Goal: Transaction & Acquisition: Purchase product/service

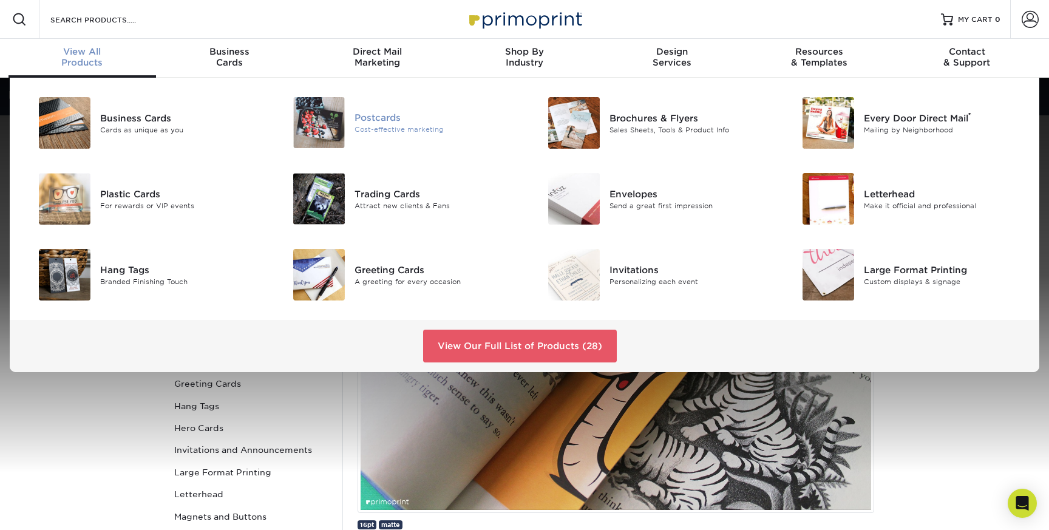
click at [370, 120] on div "Postcards" at bounding box center [435, 117] width 161 height 13
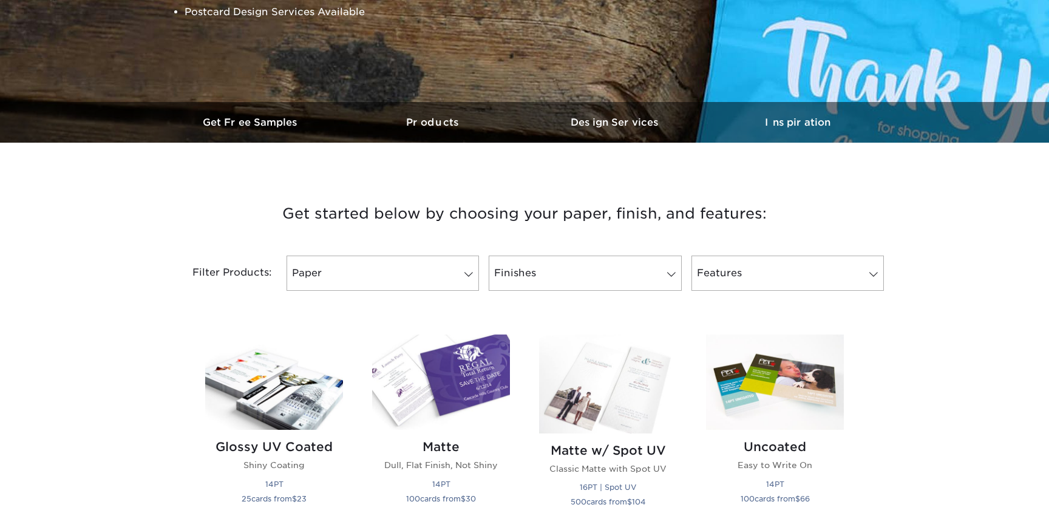
scroll to position [282, 0]
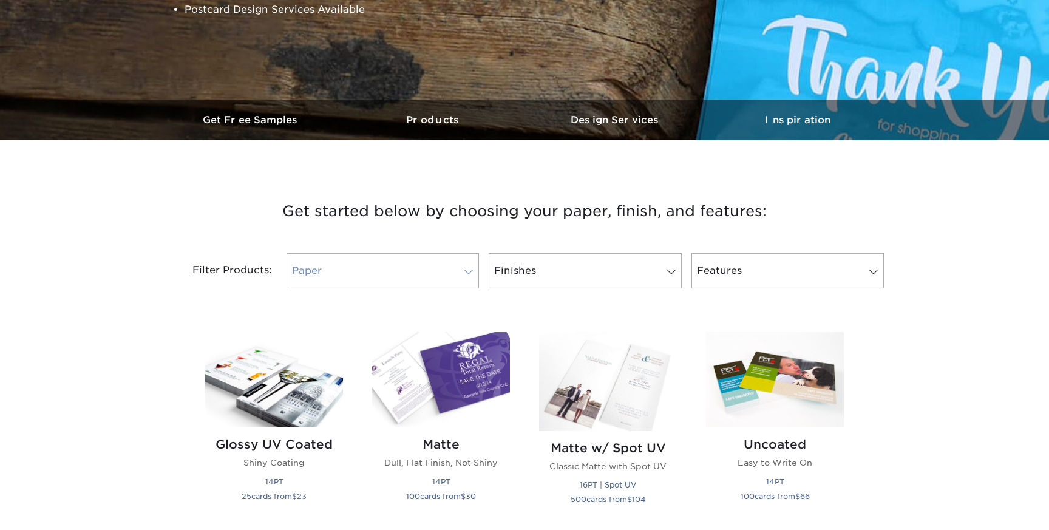
click at [398, 287] on link "Paper" at bounding box center [383, 270] width 192 height 35
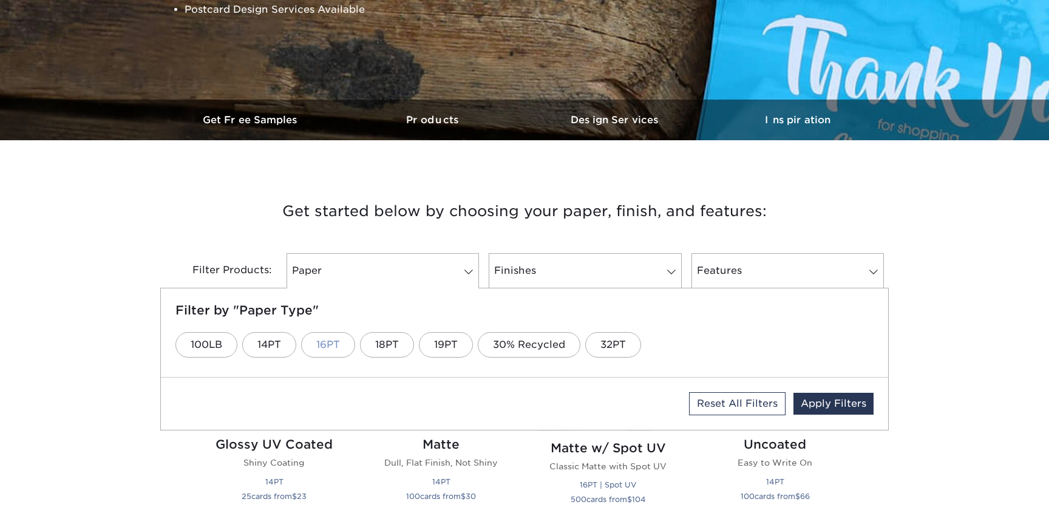
click at [345, 347] on link "16PT" at bounding box center [328, 344] width 54 height 25
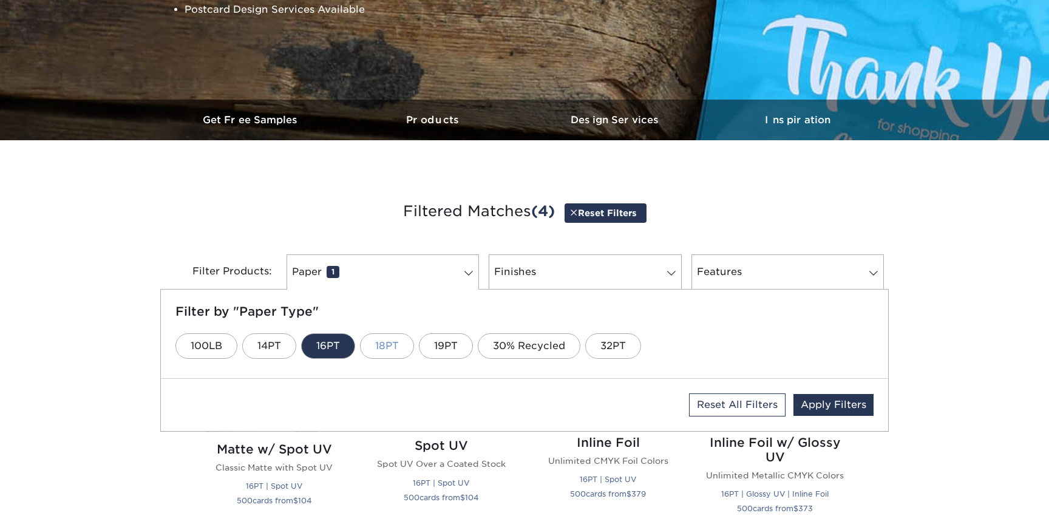
click at [404, 347] on link "18PT" at bounding box center [387, 345] width 54 height 25
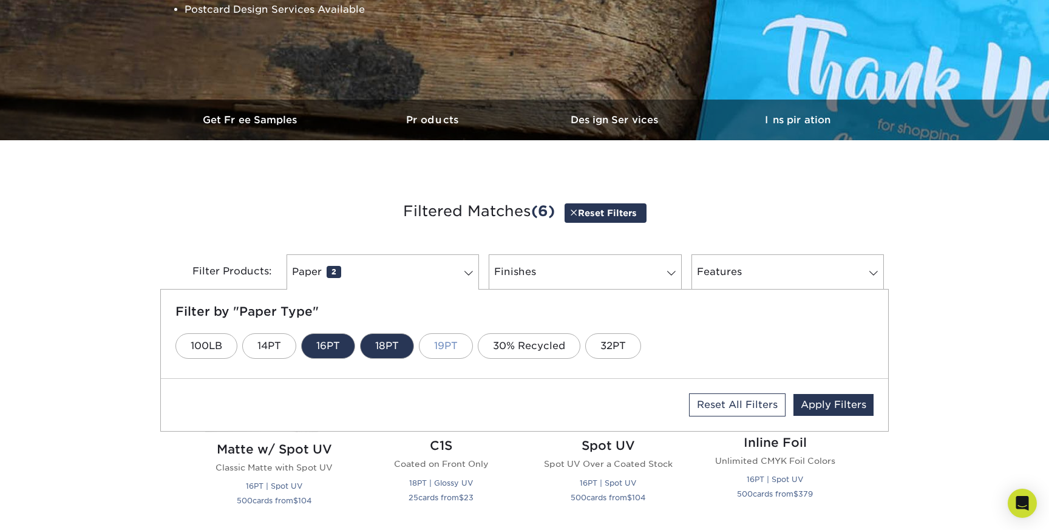
click at [439, 347] on link "19PT" at bounding box center [446, 345] width 54 height 25
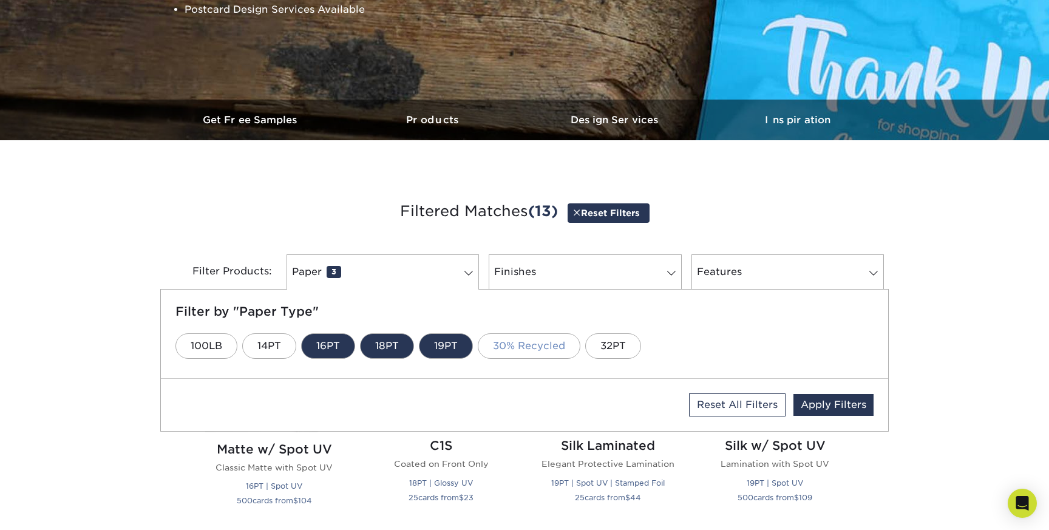
click at [541, 346] on link "30% Recycled" at bounding box center [529, 345] width 103 height 25
click at [693, 218] on h3 "Filtered Matches (14) Reset Filters" at bounding box center [524, 212] width 710 height 56
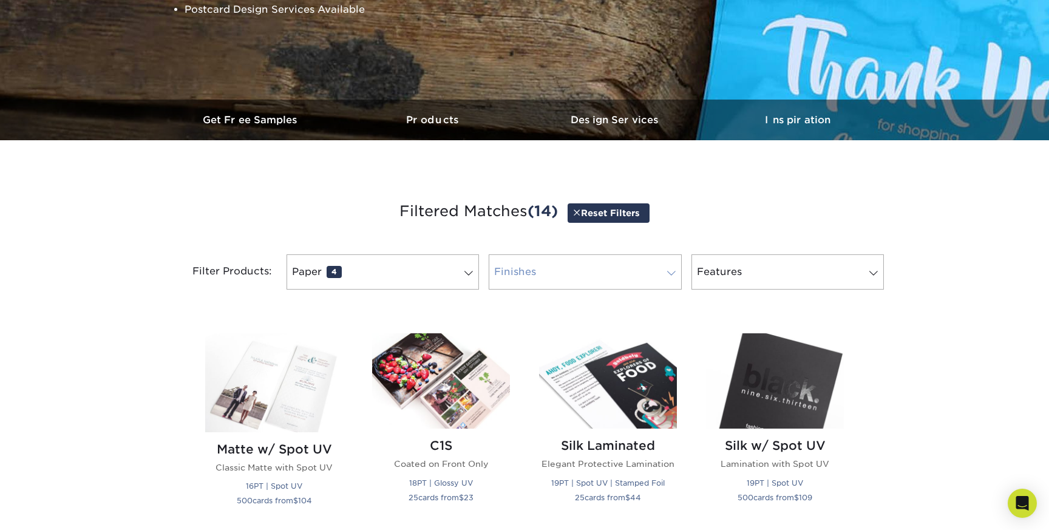
click at [660, 276] on link "Finishes 0" at bounding box center [585, 271] width 192 height 35
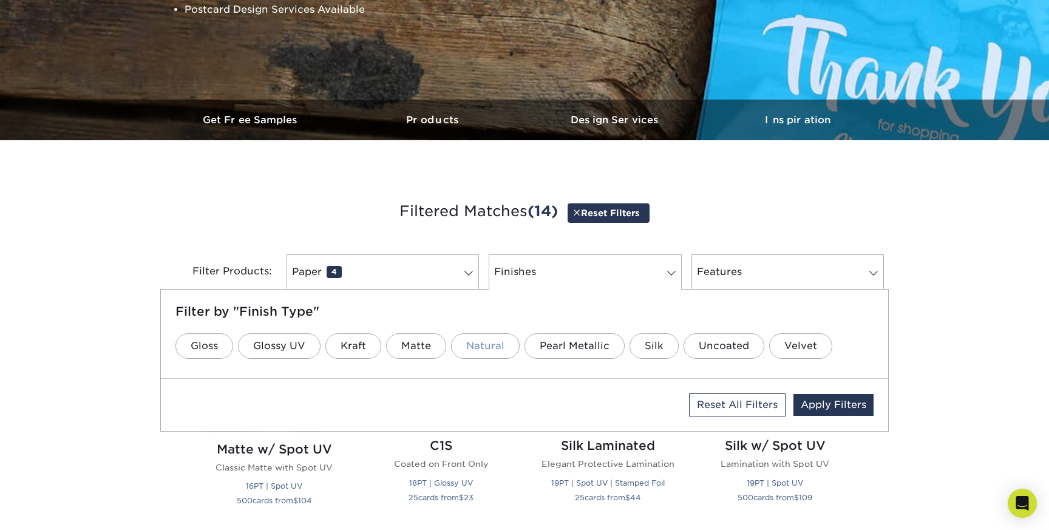
click at [491, 347] on link "Natural" at bounding box center [485, 345] width 69 height 25
click at [711, 345] on link "Uncoated" at bounding box center [724, 345] width 81 height 25
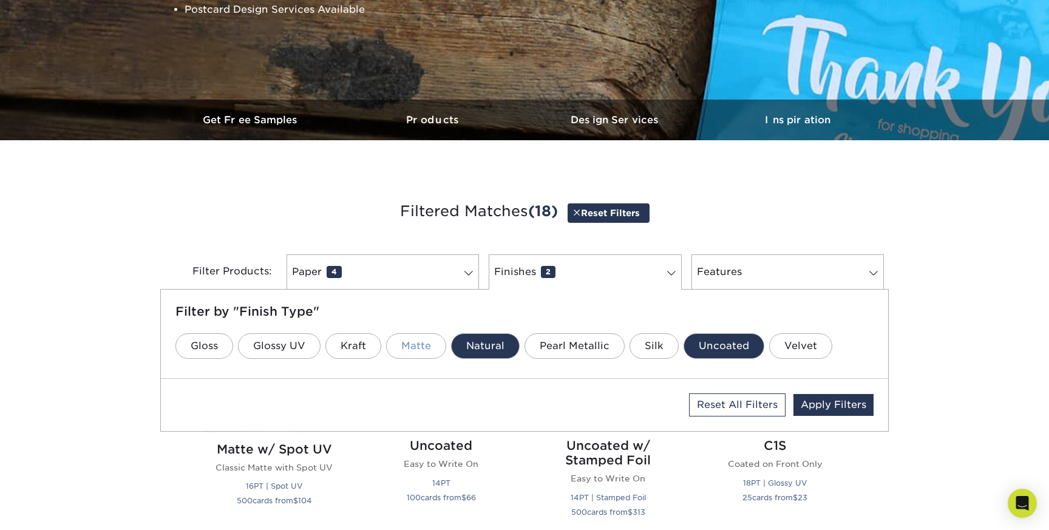
click at [431, 344] on link "Matte" at bounding box center [416, 345] width 60 height 25
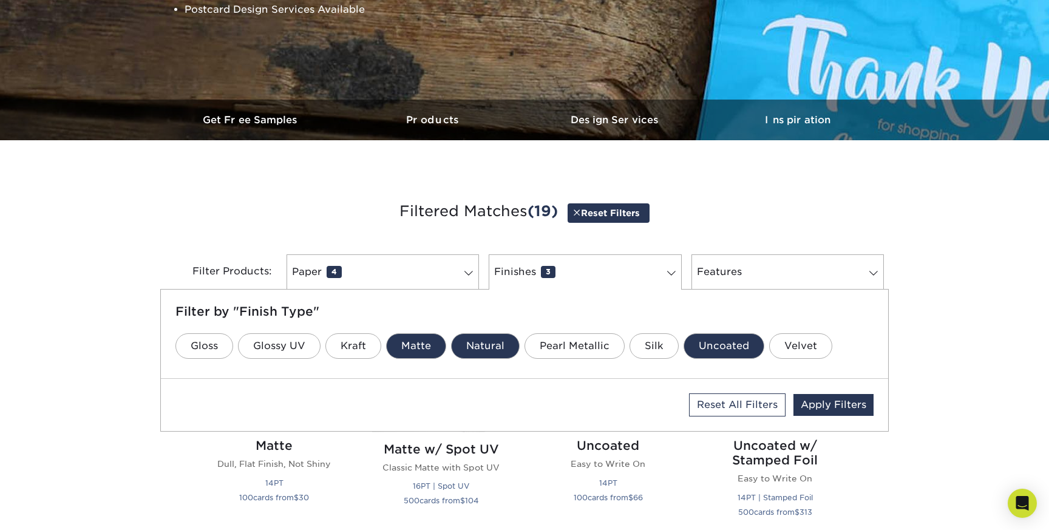
click at [431, 344] on link "Matte" at bounding box center [416, 345] width 60 height 25
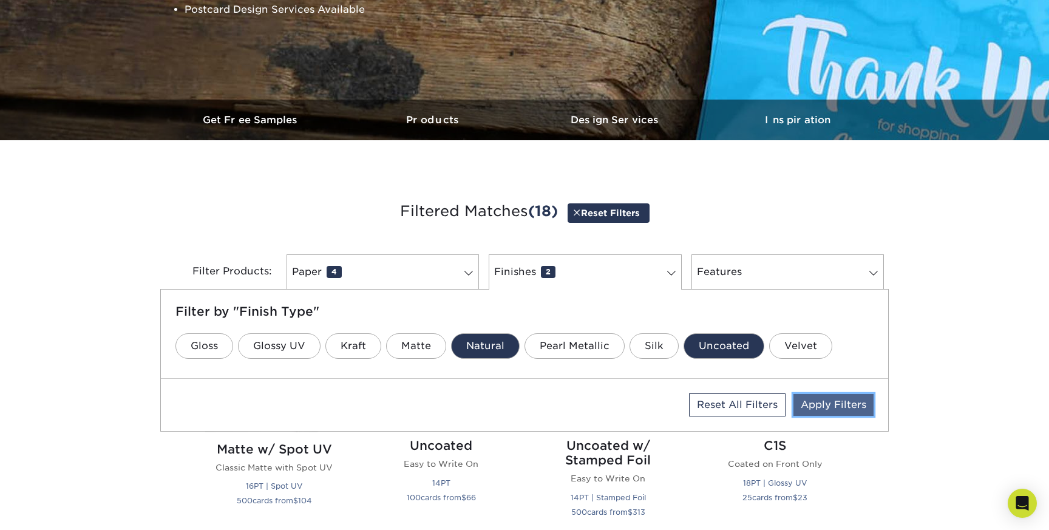
click at [824, 405] on link "Apply Filters" at bounding box center [833, 405] width 80 height 22
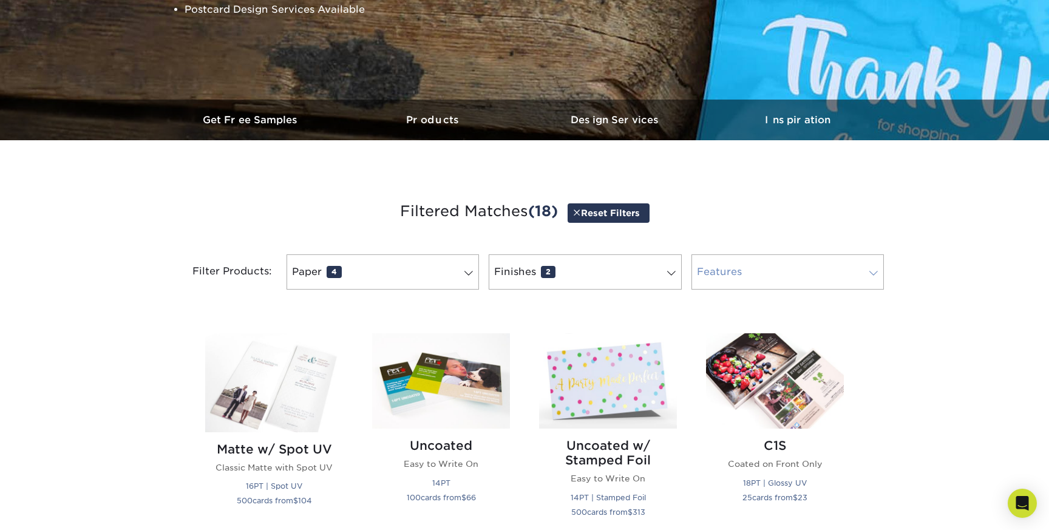
click at [779, 267] on link "Features 0" at bounding box center [787, 271] width 192 height 35
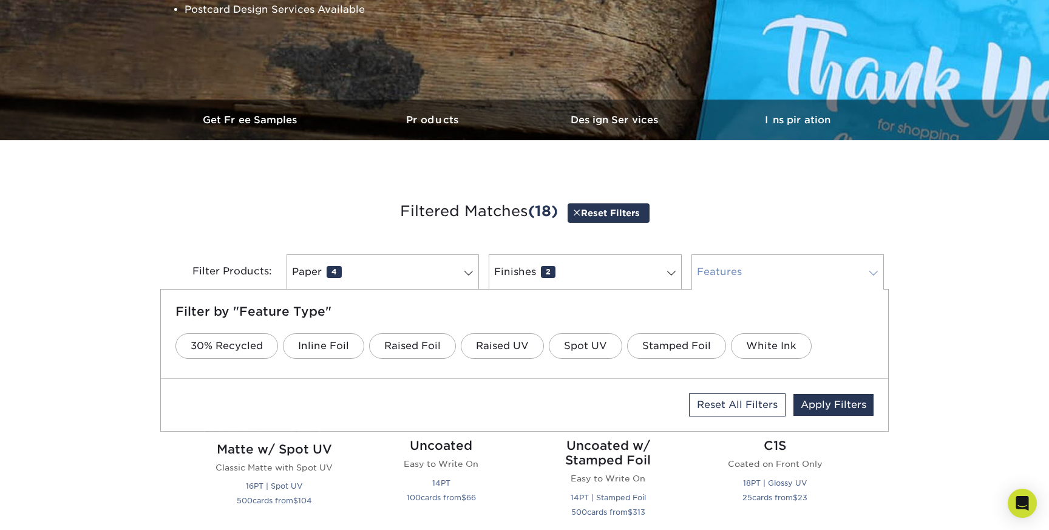
click at [779, 267] on link "Features 0" at bounding box center [787, 271] width 192 height 35
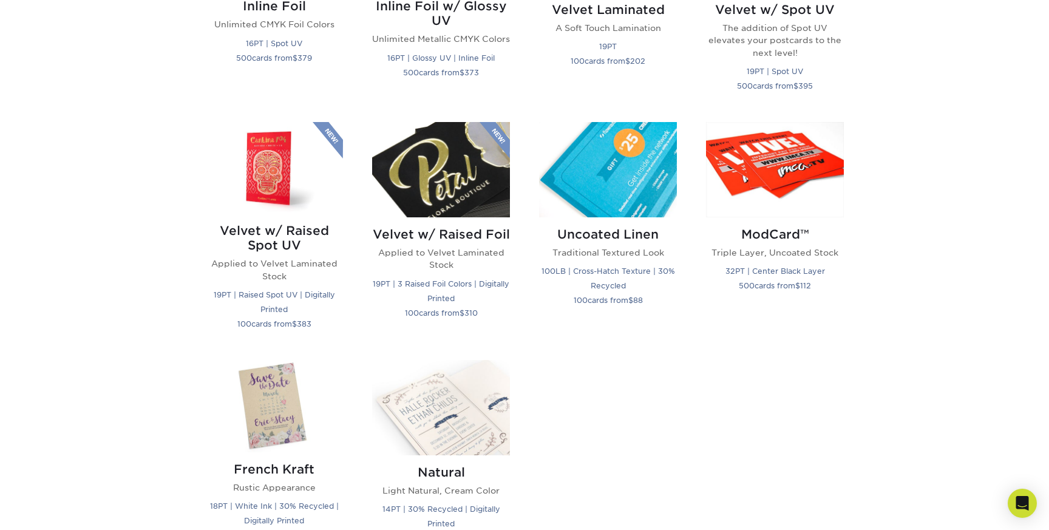
scroll to position [1199, 0]
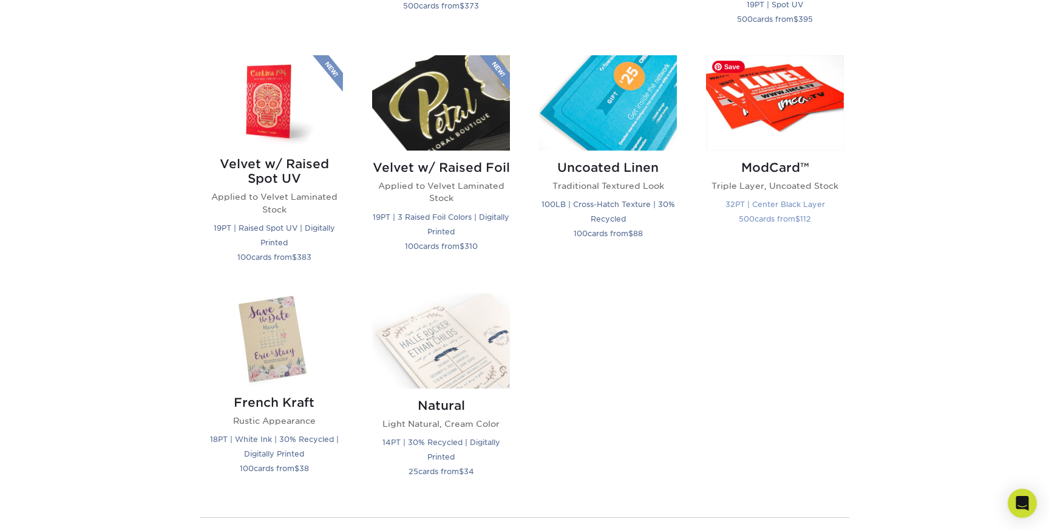
click at [759, 120] on img at bounding box center [775, 102] width 138 height 95
click at [598, 109] on img at bounding box center [608, 102] width 138 height 95
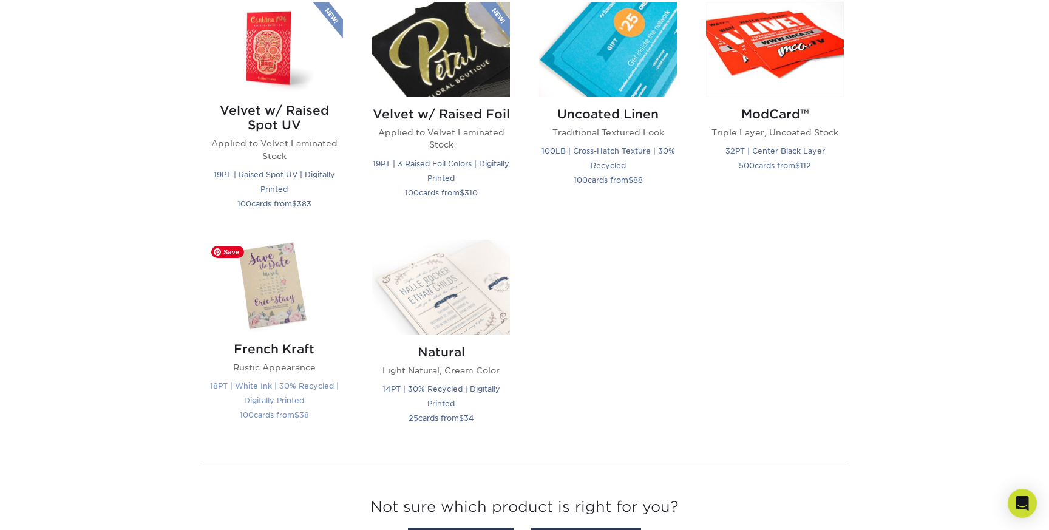
click at [304, 285] on img at bounding box center [274, 286] width 138 height 92
click at [439, 282] on img at bounding box center [441, 287] width 138 height 95
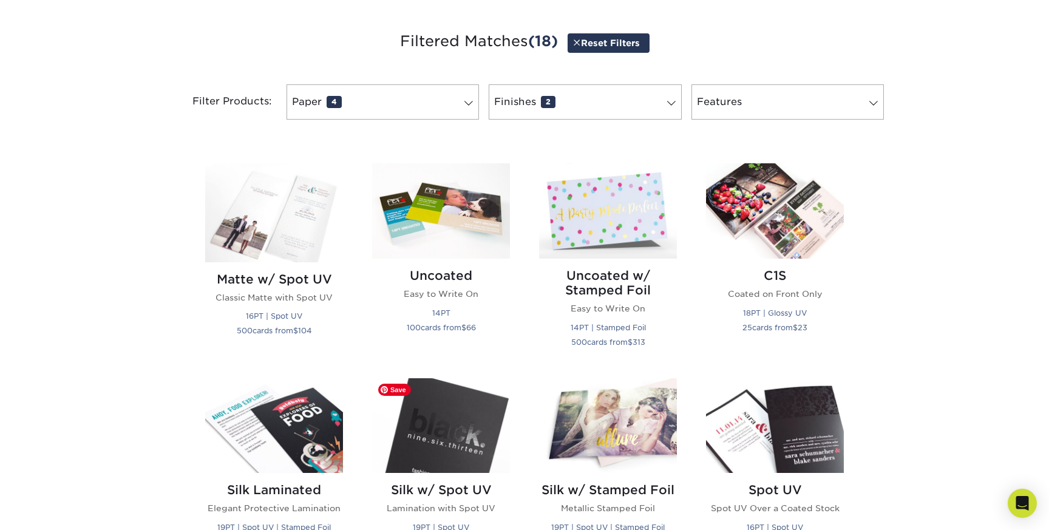
scroll to position [447, 0]
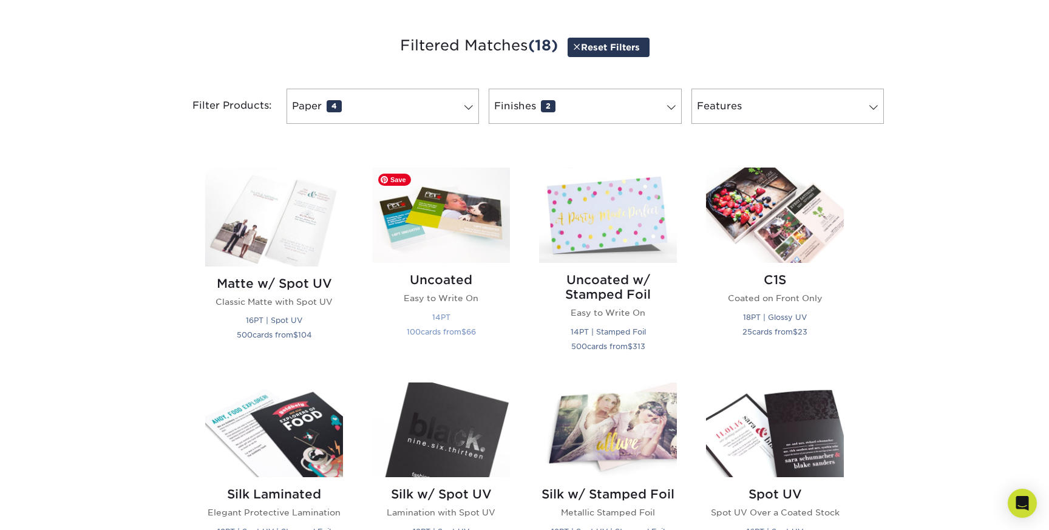
click at [439, 226] on img at bounding box center [441, 215] width 138 height 95
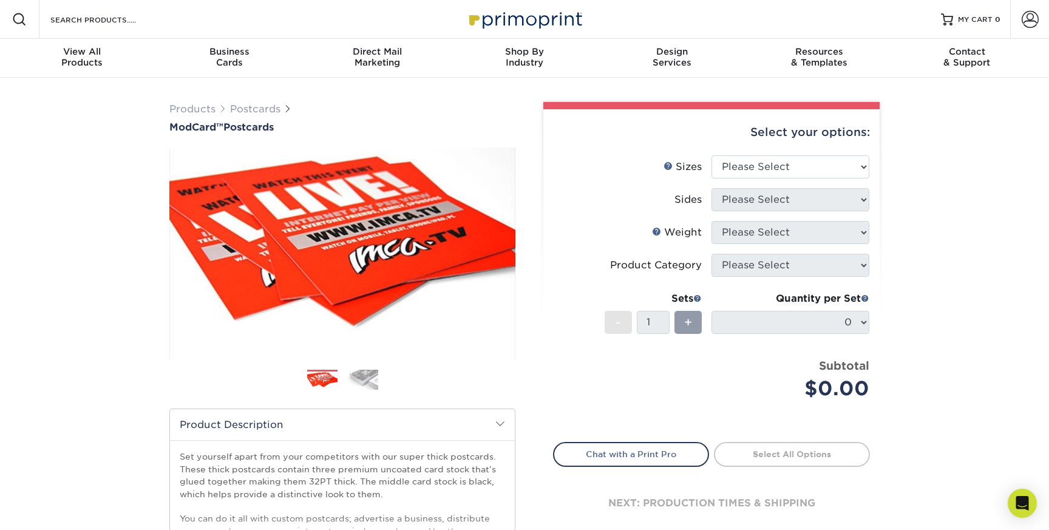
click at [370, 381] on img at bounding box center [363, 379] width 30 height 21
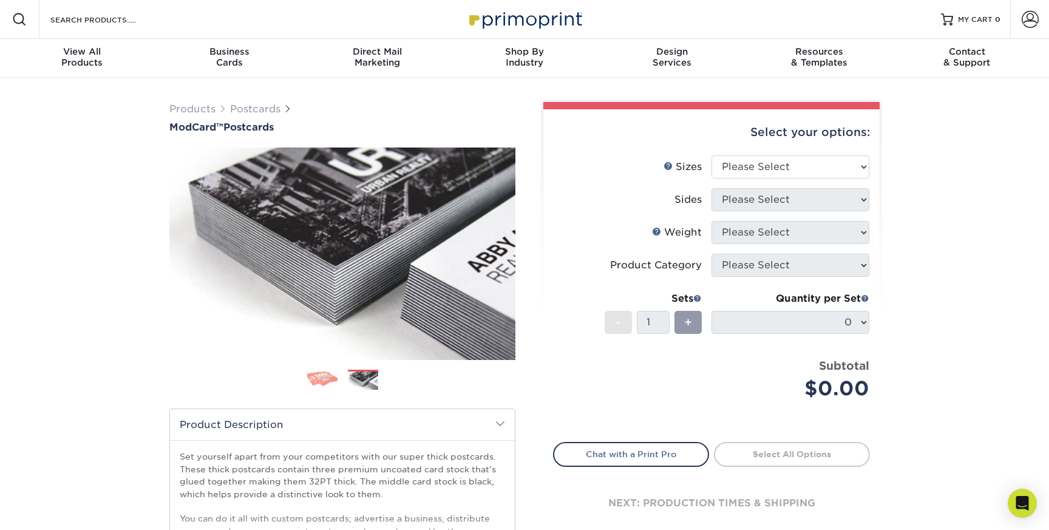
click at [333, 382] on img at bounding box center [322, 379] width 30 height 21
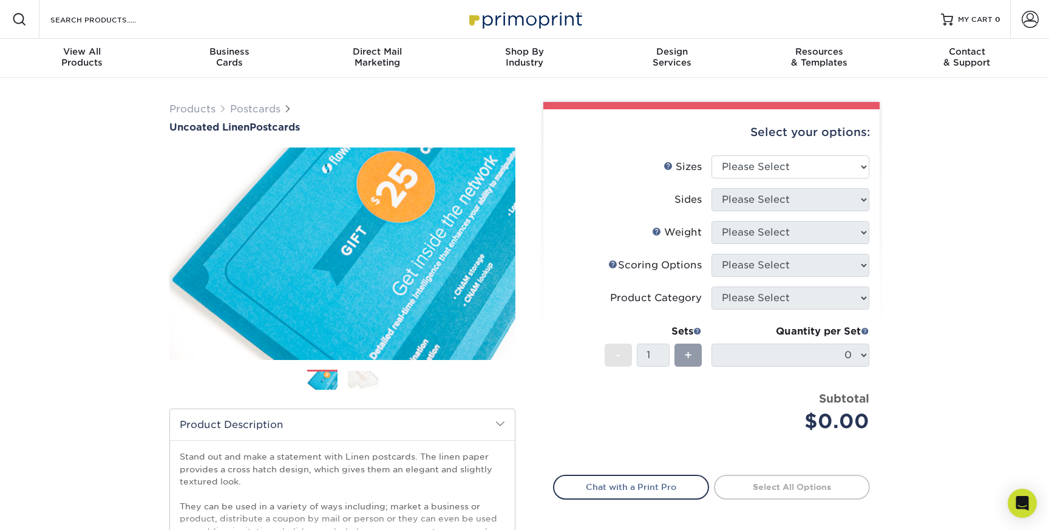
click at [367, 383] on img at bounding box center [363, 379] width 30 height 19
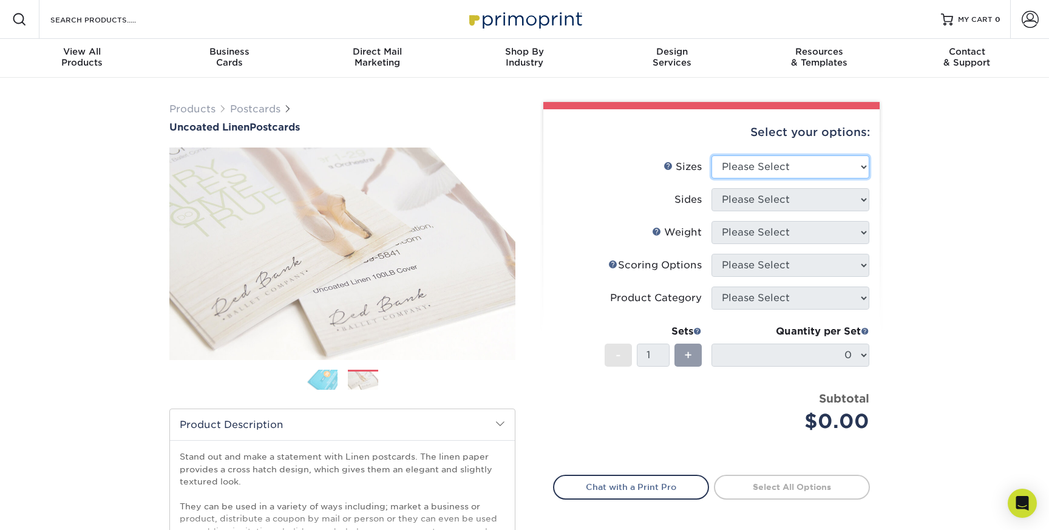
click at [767, 168] on select "Please Select 1.5" x 7" 2" x 6" 2" x 8" 2.12" x 5.5" 2.75" x 4.25" 2.75" x 8.5"…" at bounding box center [790, 166] width 158 height 23
select select "4.00x6.00"
click at [711, 155] on select "Please Select 1.5" x 7" 2" x 6" 2" x 8" 2.12" x 5.5" 2.75" x 4.25" 2.75" x 8.5"…" at bounding box center [790, 166] width 158 height 23
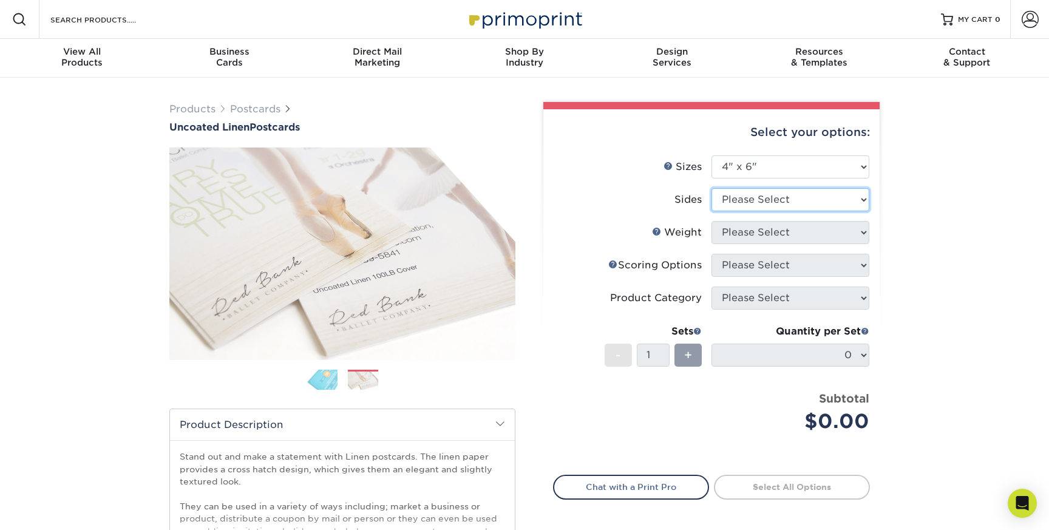
click at [755, 189] on select "Please Select Print Both Sides Print Front Only" at bounding box center [790, 199] width 158 height 23
select select "13abbda7-1d64-4f25-8bb2-c179b224825d"
click at [711, 188] on select "Please Select Print Both Sides Print Front Only" at bounding box center [790, 199] width 158 height 23
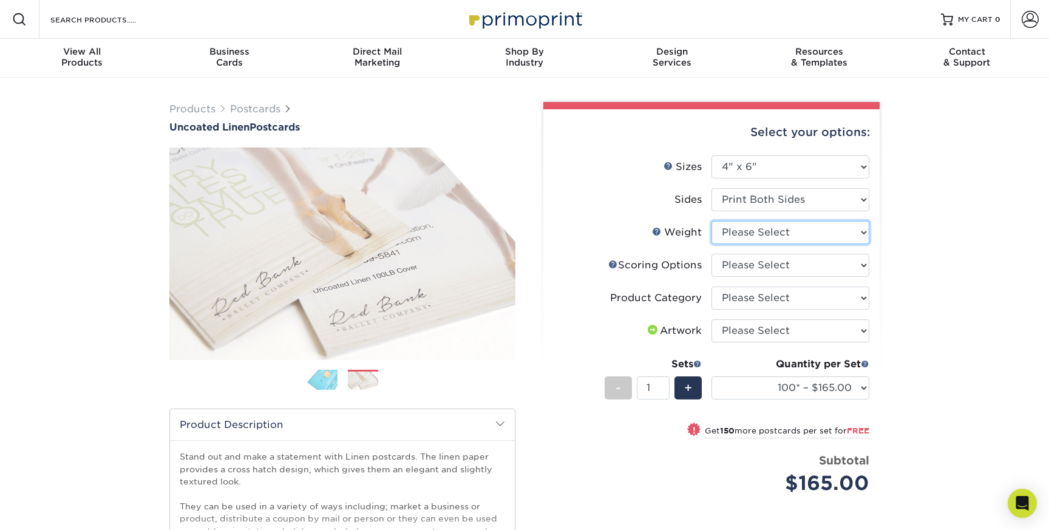
click at [764, 233] on select "Please Select 100LB" at bounding box center [790, 232] width 158 height 23
select select "100LB"
click at [711, 221] on select "Please Select 100LB" at bounding box center [790, 232] width 158 height 23
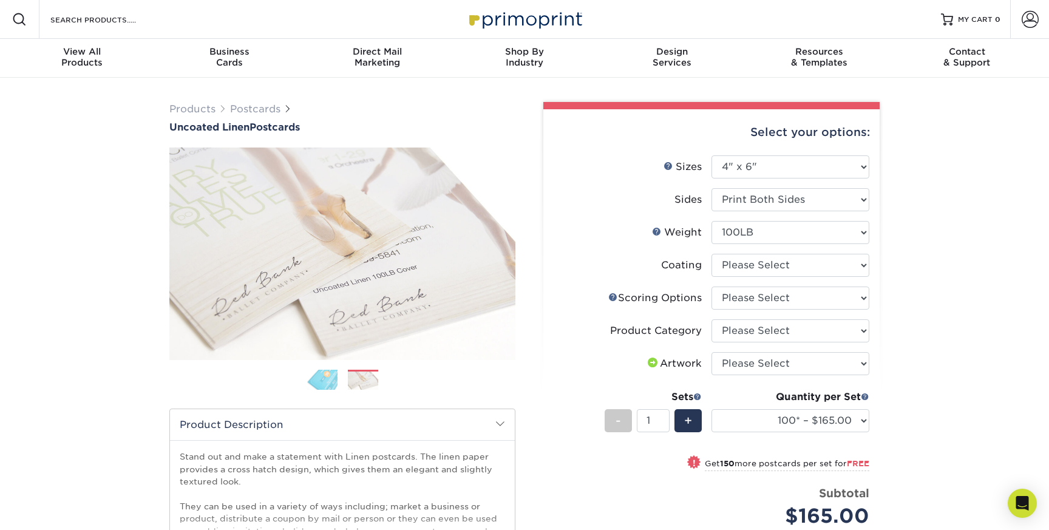
click at [659, 231] on link "Weight Help" at bounding box center [657, 231] width 10 height 10
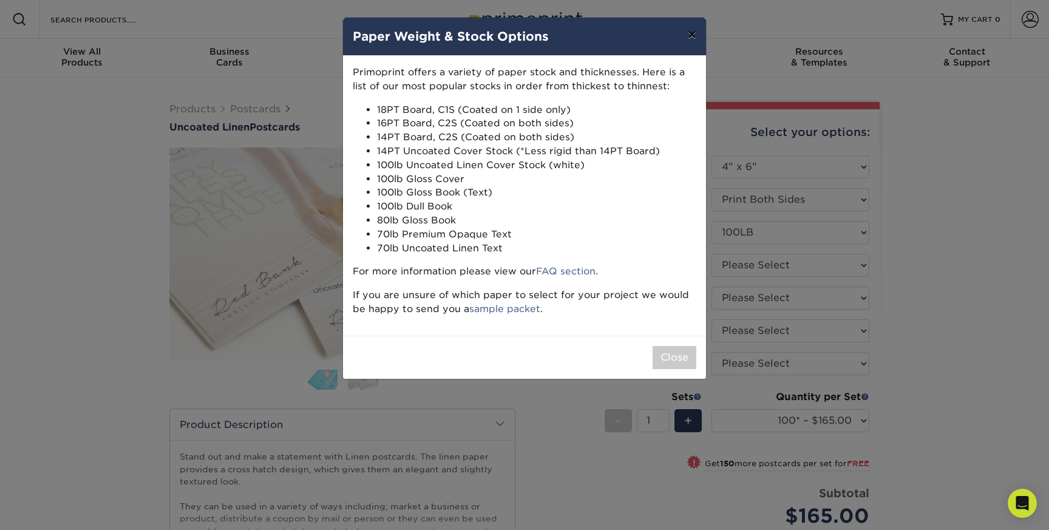
click at [692, 32] on button "×" at bounding box center [692, 35] width 28 height 34
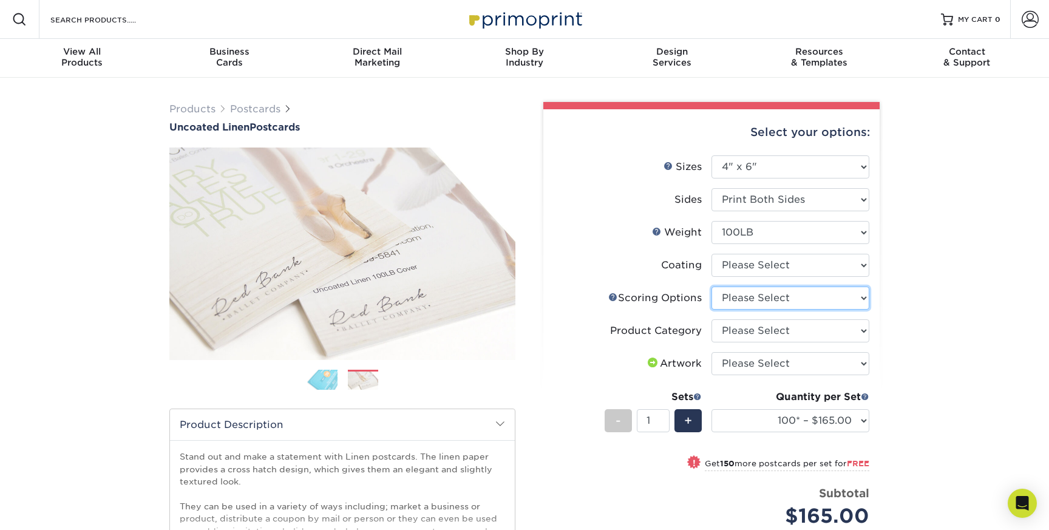
click at [762, 297] on select "Please Select No Scoring One Score Score in Half" at bounding box center [790, 298] width 158 height 23
click at [763, 328] on select "Please Select Postcards" at bounding box center [790, 330] width 158 height 23
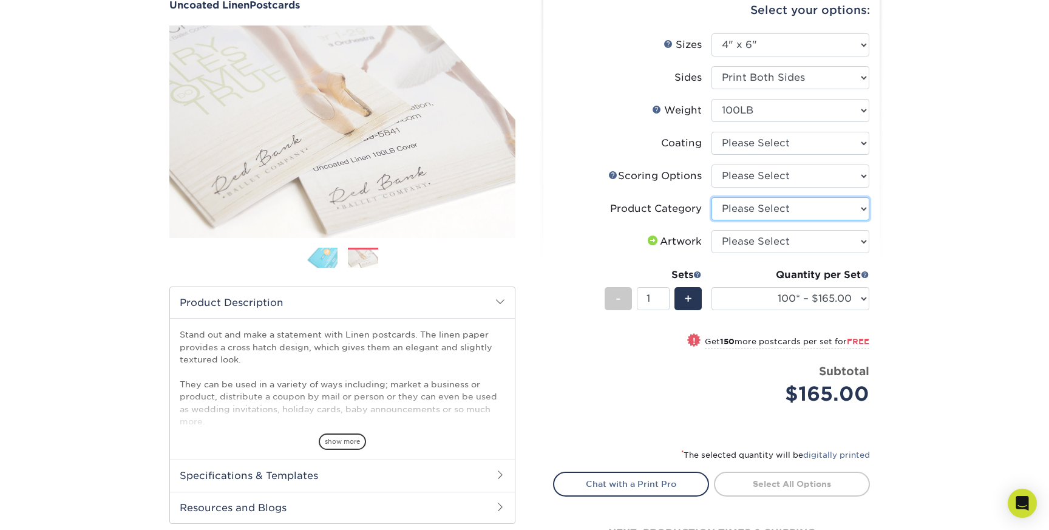
scroll to position [131, 0]
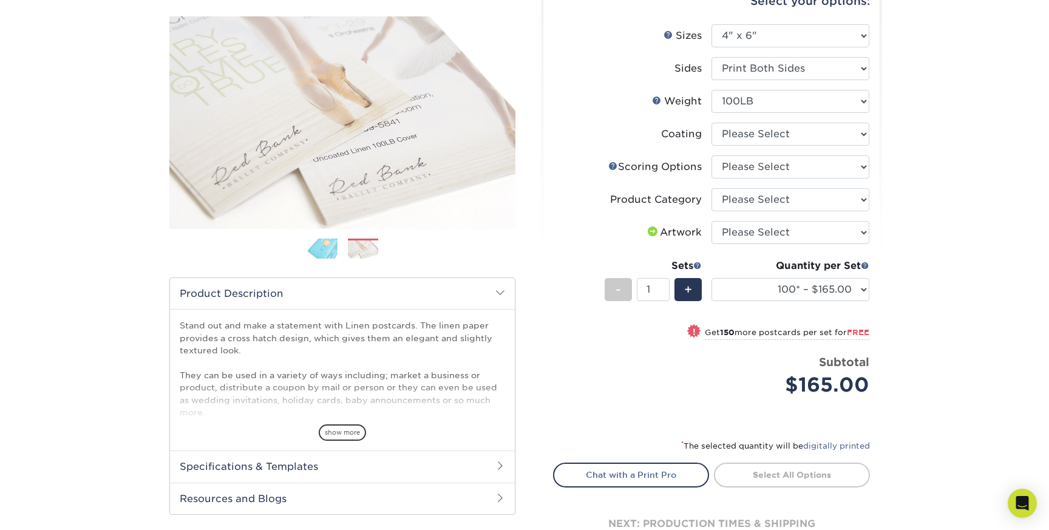
click at [376, 481] on h2 "Specifications & Templates" at bounding box center [342, 466] width 345 height 32
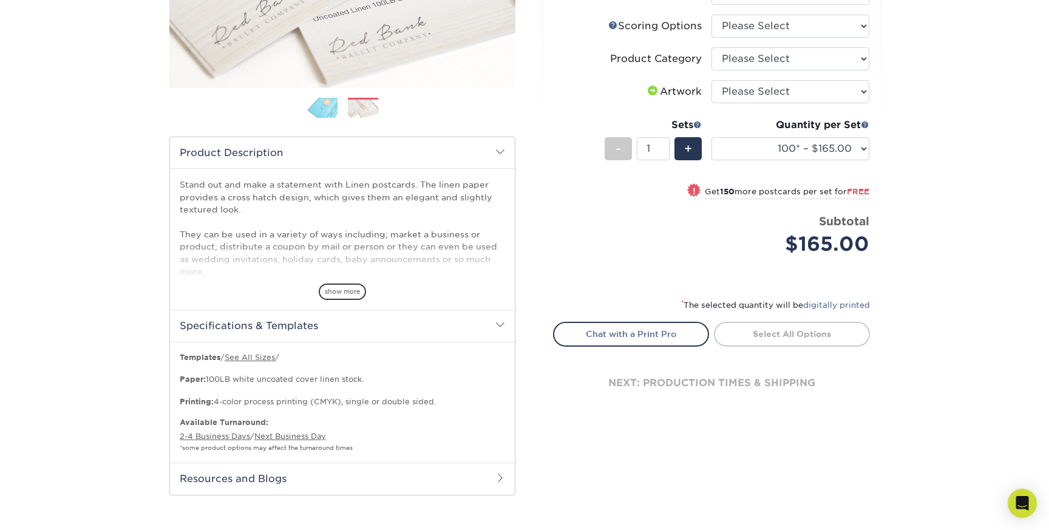
scroll to position [311, 0]
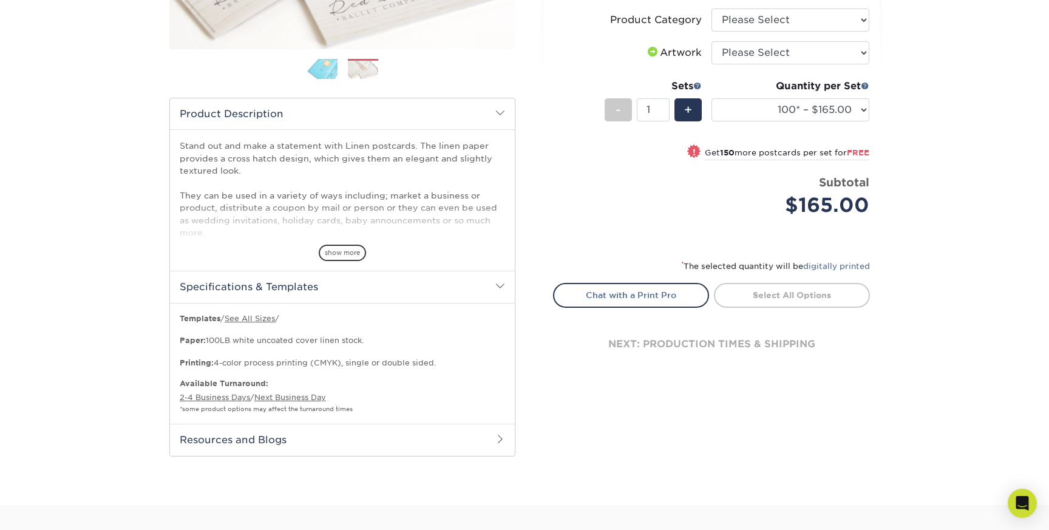
click at [391, 449] on h2 "Resources and Blogs" at bounding box center [342, 440] width 345 height 32
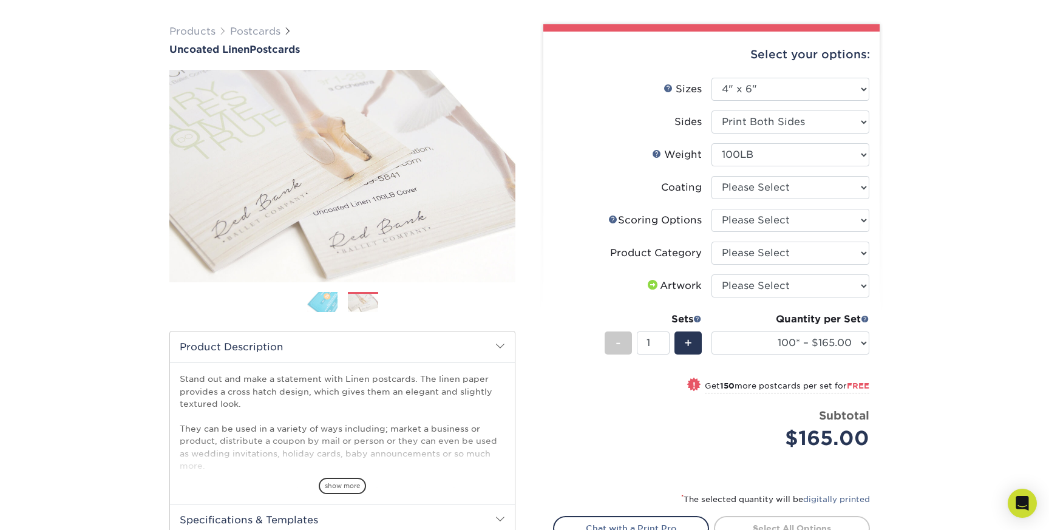
scroll to position [0, 0]
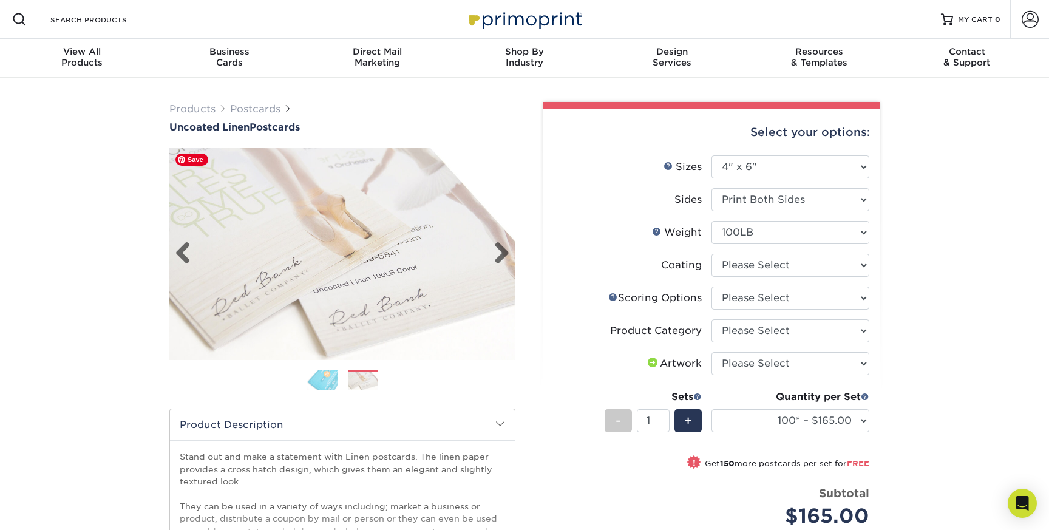
click at [360, 260] on img at bounding box center [342, 254] width 346 height 212
click at [509, 252] on div "Previous Next" at bounding box center [342, 254] width 346 height 212
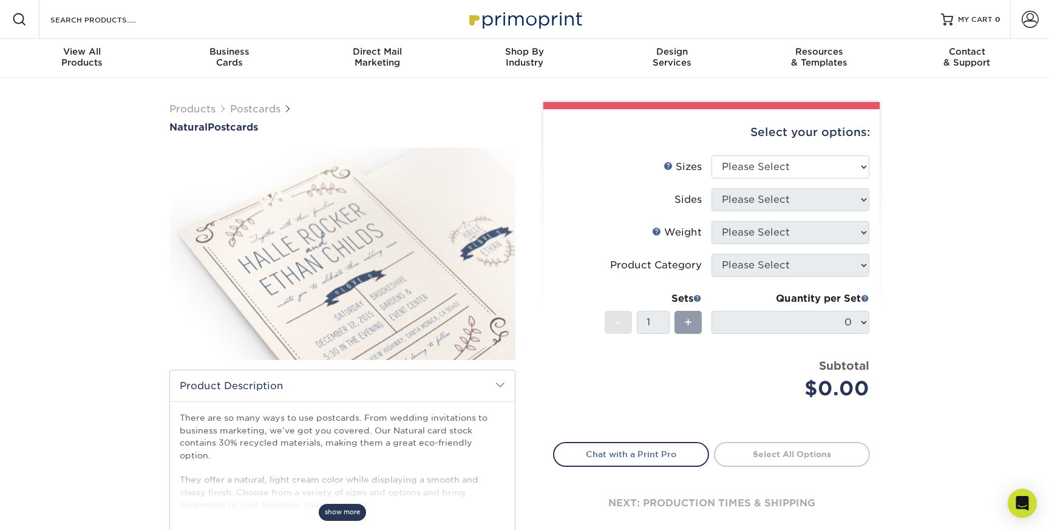
click at [353, 504] on span "show more" at bounding box center [342, 512] width 47 height 16
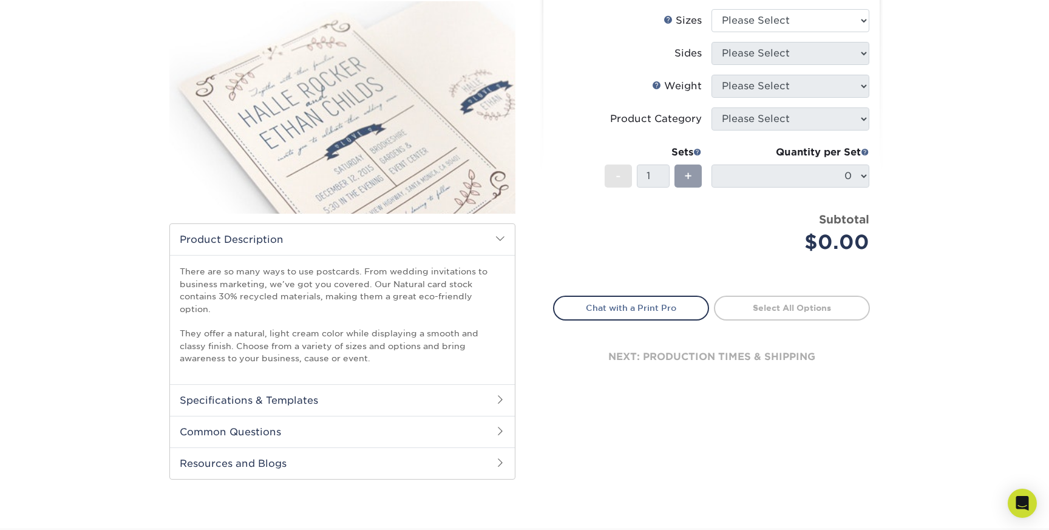
scroll to position [149, 0]
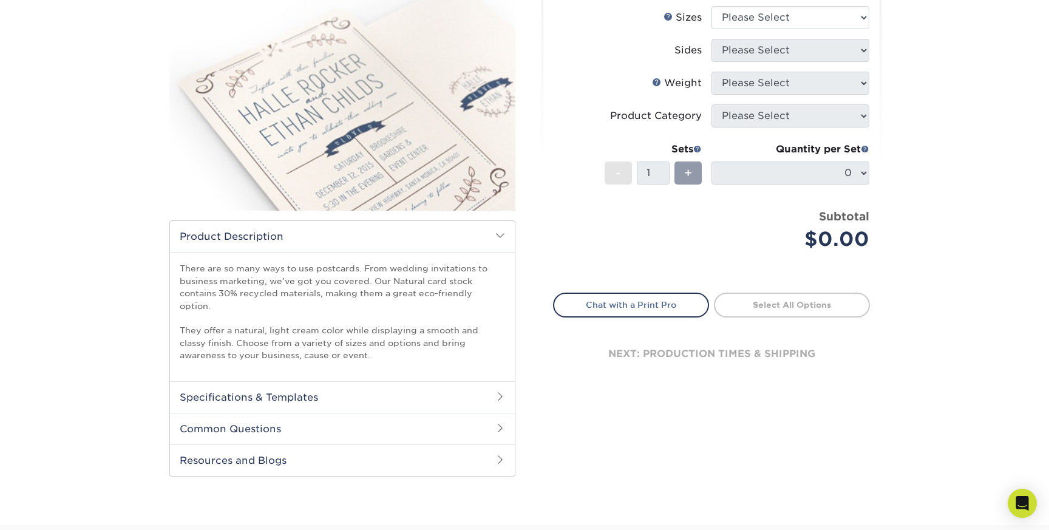
click at [377, 392] on h2 "Specifications & Templates" at bounding box center [342, 397] width 345 height 32
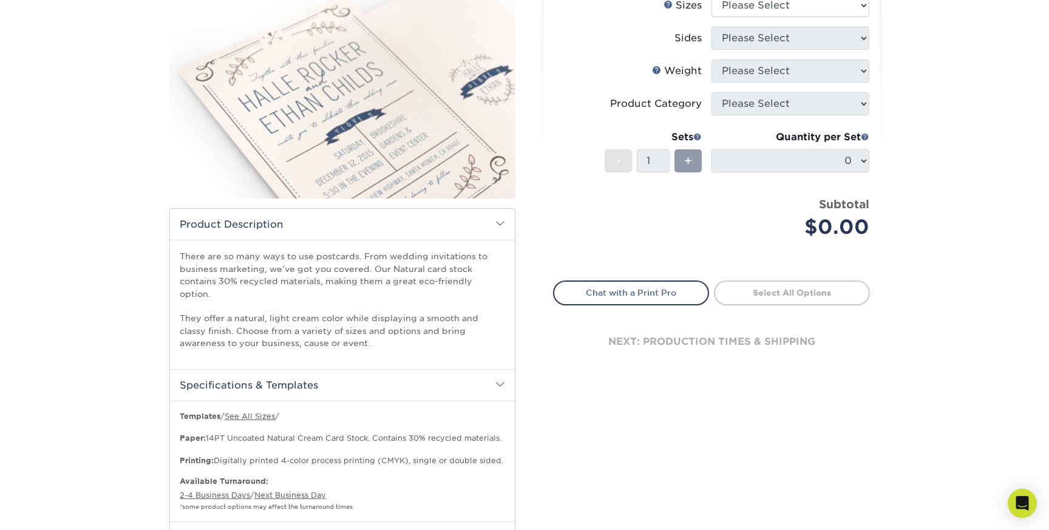
scroll to position [0, 0]
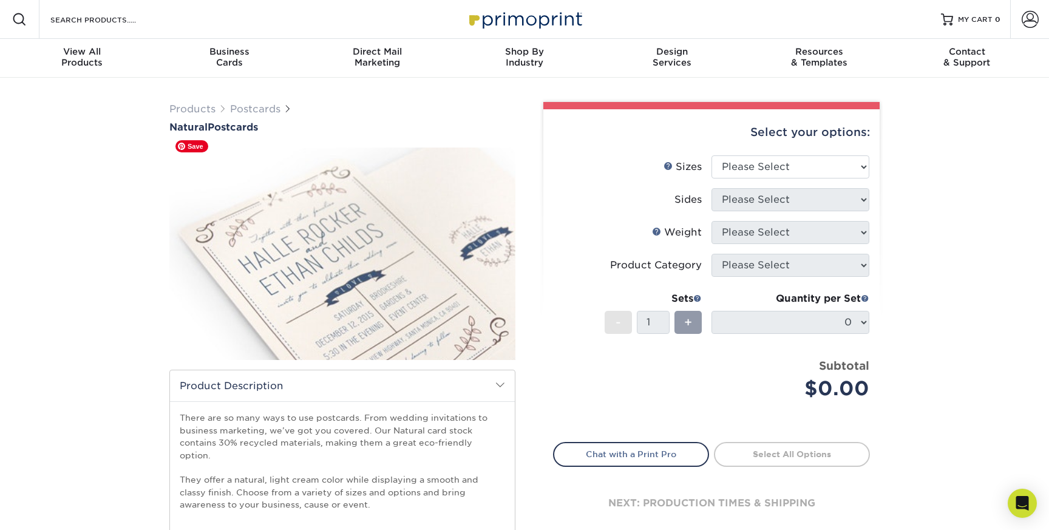
click at [381, 261] on img at bounding box center [342, 253] width 346 height 239
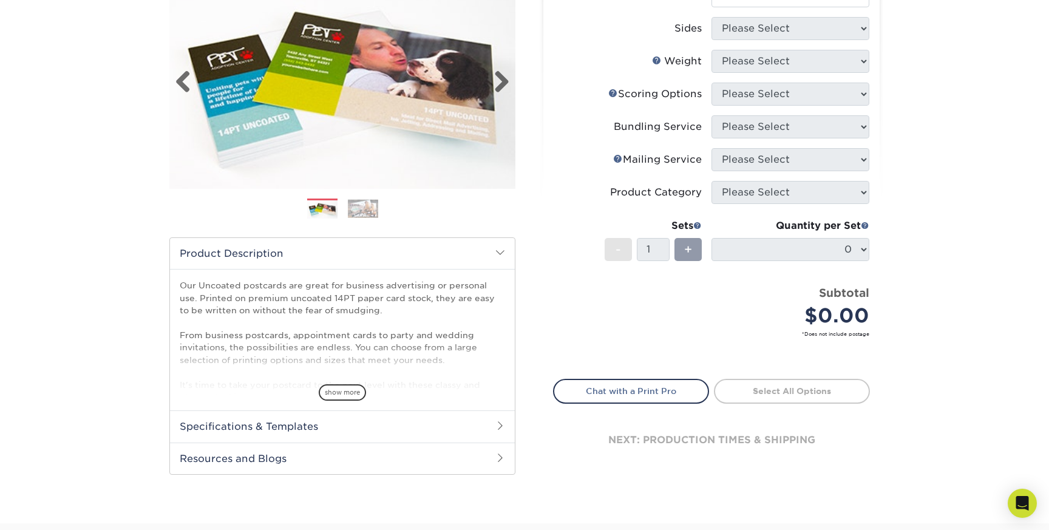
scroll to position [172, 0]
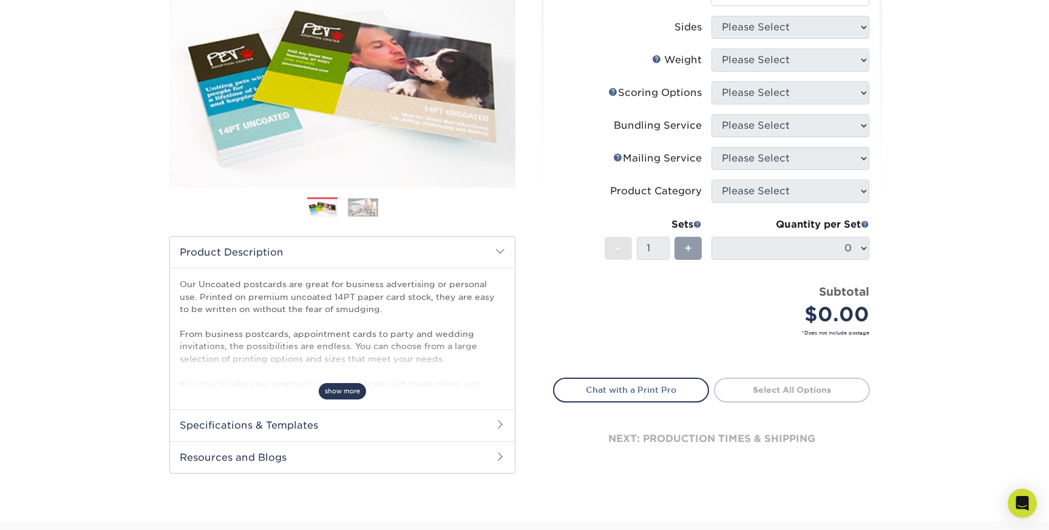
click at [351, 395] on span "show more" at bounding box center [342, 391] width 47 height 16
